Goal: Find specific page/section: Find specific page/section

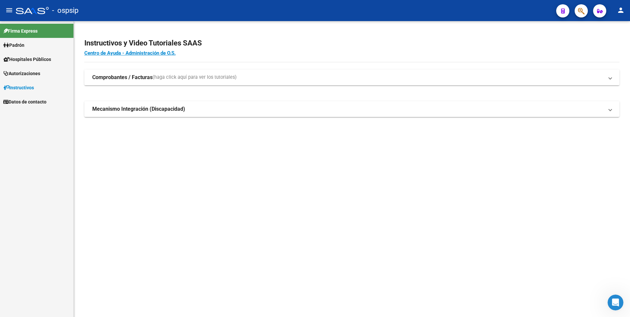
click at [584, 12] on icon "button" at bounding box center [581, 11] width 7 height 8
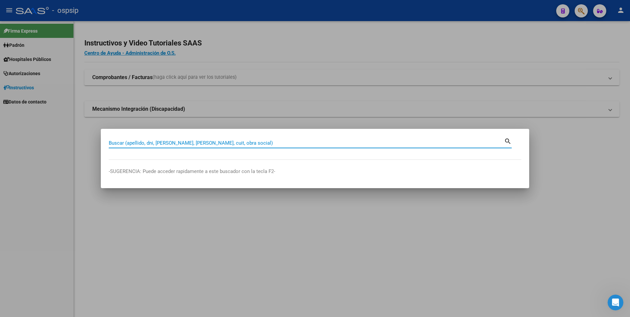
paste input "31629034"
type input "31629034"
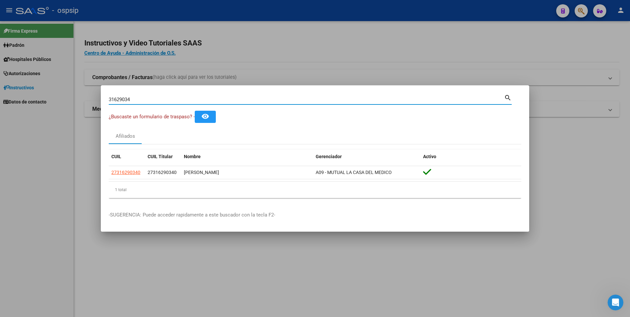
click at [252, 97] on input "31629034" at bounding box center [307, 100] width 396 height 6
paste input "53943148"
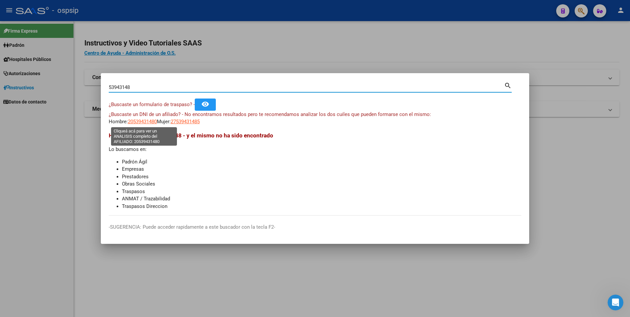
click at [142, 120] on span "20539431480" at bounding box center [142, 122] width 29 height 6
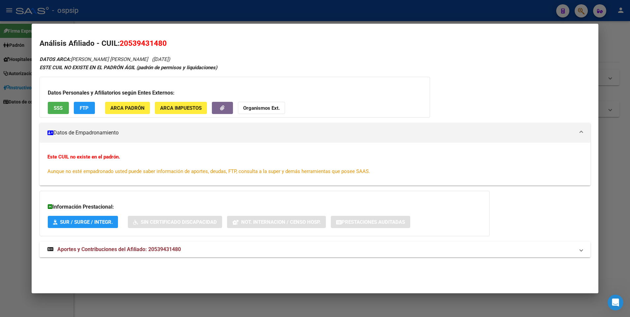
click at [196, 10] on div at bounding box center [315, 158] width 630 height 317
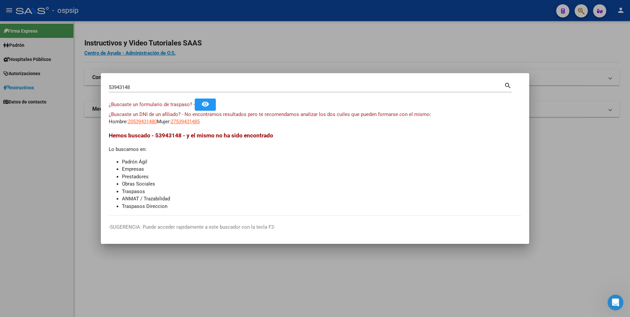
click at [225, 85] on input "53943148" at bounding box center [307, 87] width 396 height 6
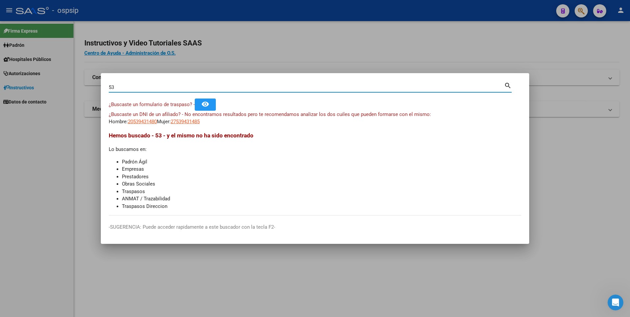
type input "5"
paste input "32068774"
type input "32068774"
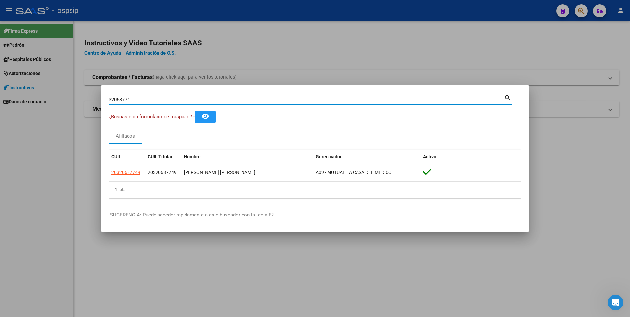
click at [281, 99] on input "32068774" at bounding box center [307, 100] width 396 height 6
paste input "39695466"
type input "39695466"
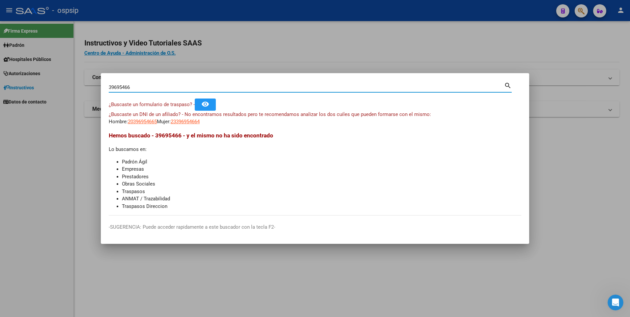
click at [227, 88] on input "39695466" at bounding box center [307, 87] width 396 height 6
paste input "55.833.780"
type input "55833780"
click at [218, 85] on input "55833780" at bounding box center [307, 87] width 396 height 6
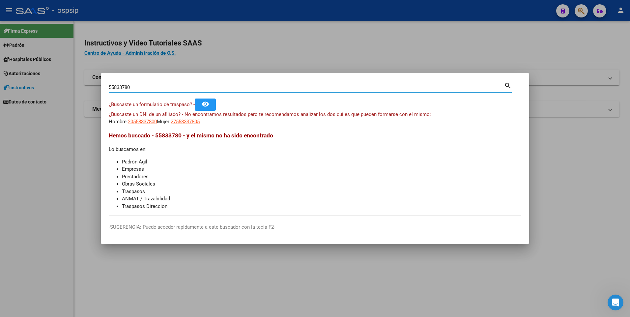
click at [218, 85] on input "55833780" at bounding box center [307, 87] width 396 height 6
paste input "70586013"
type input "70586013"
click at [261, 86] on input "70586013" at bounding box center [307, 87] width 396 height 6
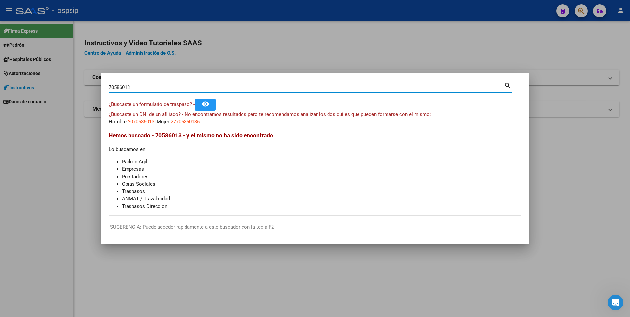
click at [261, 86] on input "70586013" at bounding box center [307, 87] width 396 height 6
paste input "41447048"
type input "41447048"
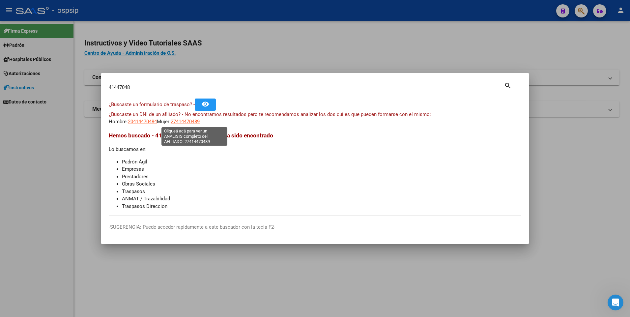
click at [198, 122] on span "27414470489" at bounding box center [185, 122] width 29 height 6
type textarea "27414470489"
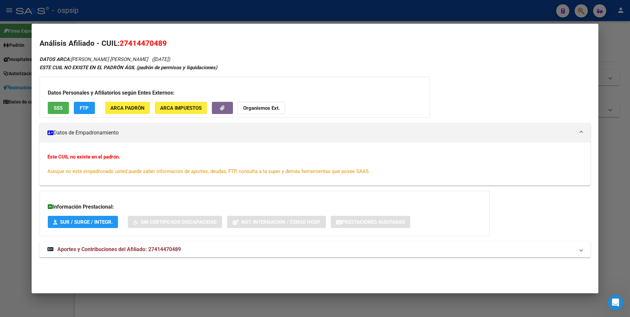
click at [238, 8] on div at bounding box center [315, 158] width 630 height 317
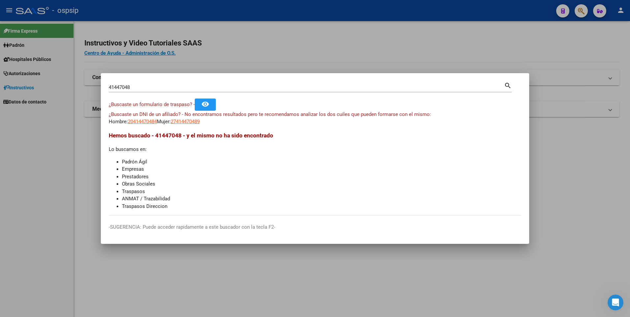
click at [222, 85] on input "41447048" at bounding box center [307, 87] width 396 height 6
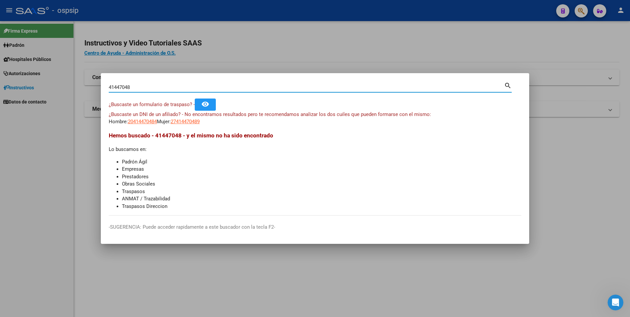
click at [222, 85] on input "41447048" at bounding box center [307, 87] width 396 height 6
paste input "29615211"
type input "29615211"
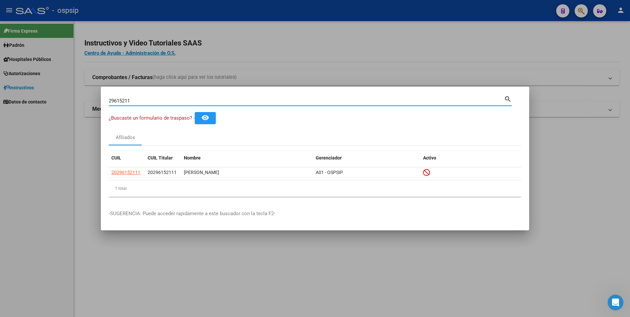
click at [273, 100] on input "29615211" at bounding box center [307, 101] width 396 height 6
paste input "20081932"
type input "20081932"
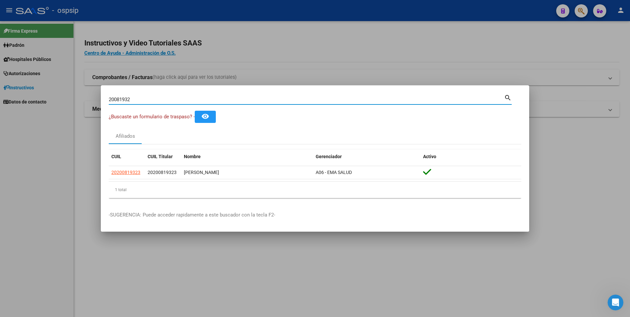
click at [224, 100] on input "20081932" at bounding box center [307, 100] width 396 height 6
paste input "37801668"
type input "37801668"
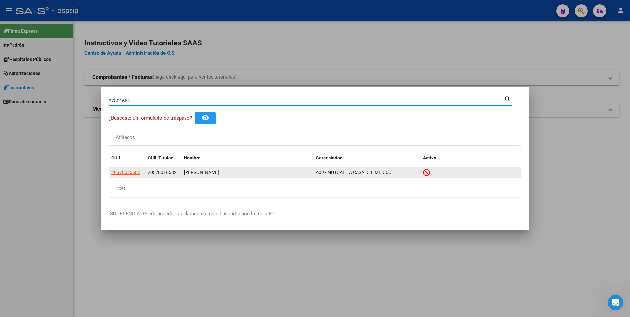
click at [316, 170] on span "A09 - MUTUAL LA CASA DEL MEDICO" at bounding box center [354, 172] width 76 height 5
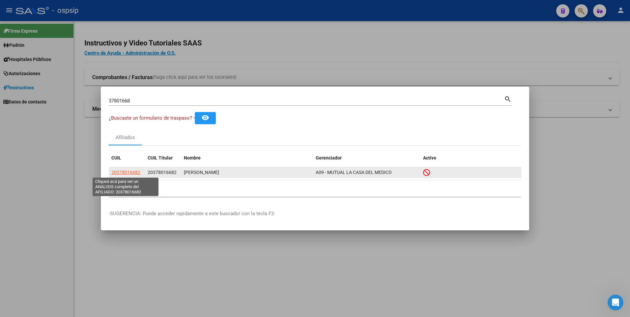
click at [134, 172] on span "20378016682" at bounding box center [125, 172] width 29 height 5
type textarea "20378016682"
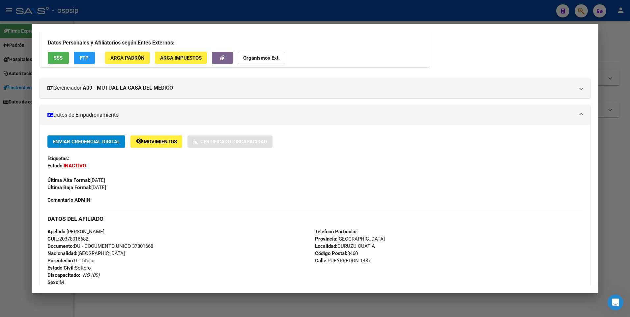
scroll to position [132, 0]
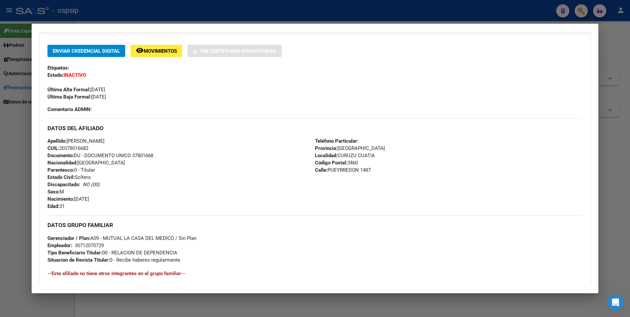
click at [316, 16] on div at bounding box center [315, 158] width 630 height 317
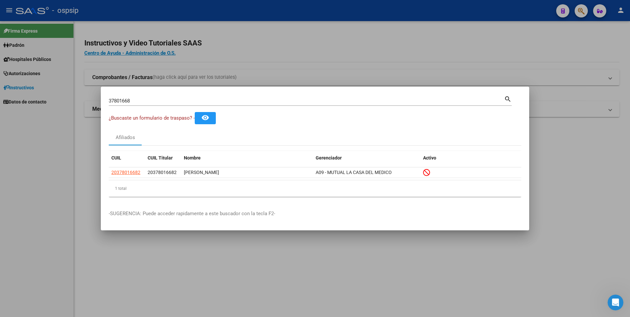
click at [266, 103] on input "37801668" at bounding box center [307, 101] width 396 height 6
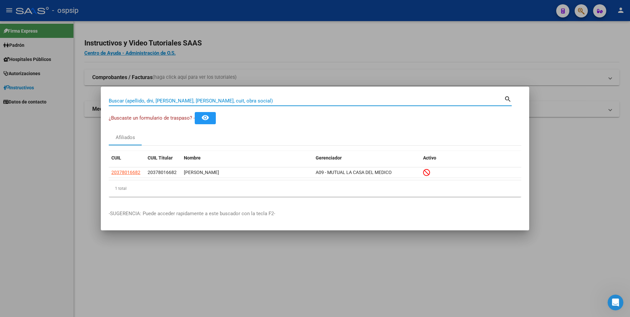
paste input "43666966"
type input "43666966"
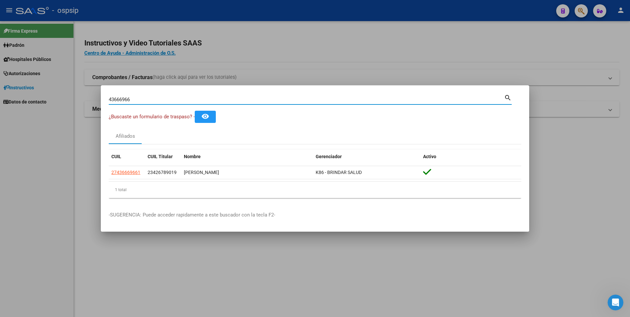
click at [220, 102] on input "43666966" at bounding box center [307, 100] width 396 height 6
paste input "30029745"
type input "30029745"
click at [260, 99] on input "30029745" at bounding box center [307, 100] width 396 height 6
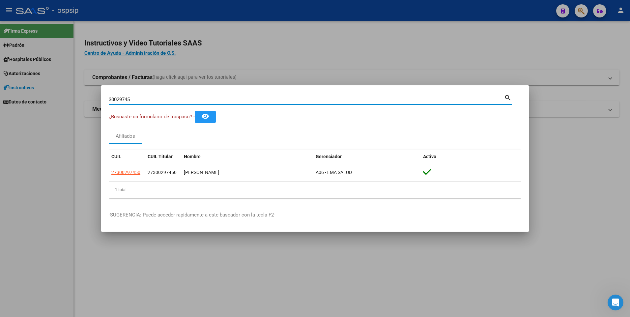
click at [260, 99] on input "30029745" at bounding box center [307, 100] width 396 height 6
paste input "42678901"
type input "42678901"
